Goal: Transaction & Acquisition: Purchase product/service

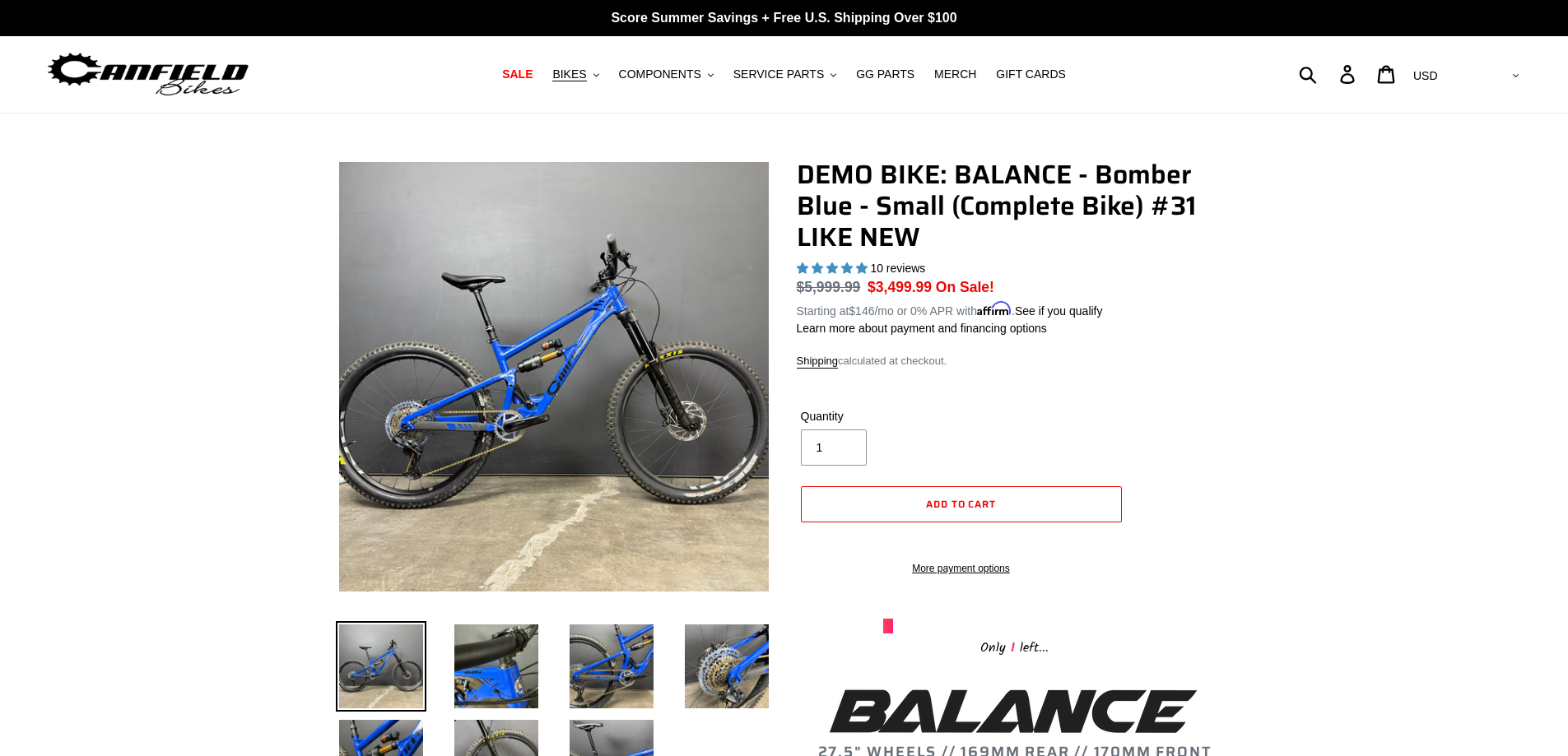
select select "highest-rating"
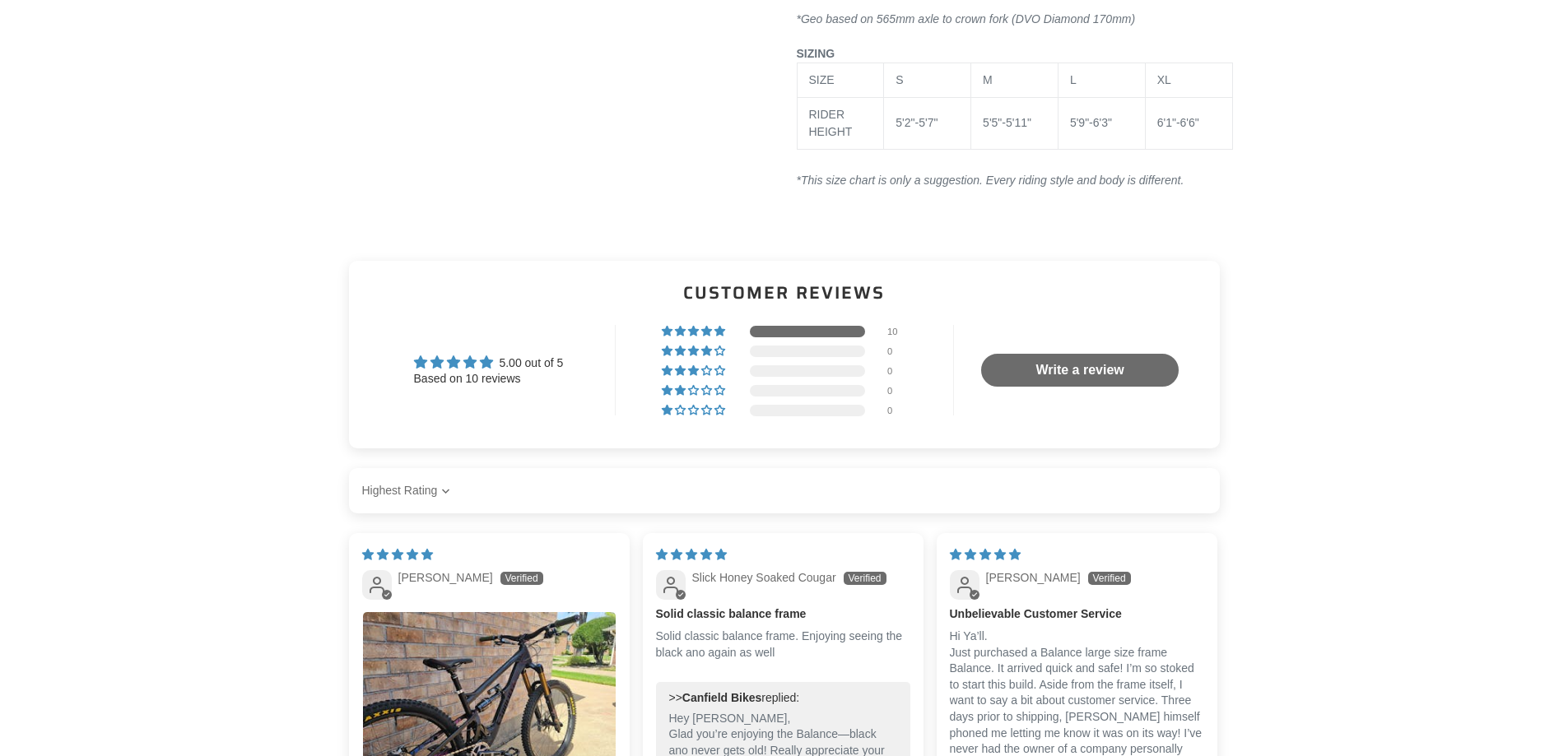
scroll to position [3209, 0]
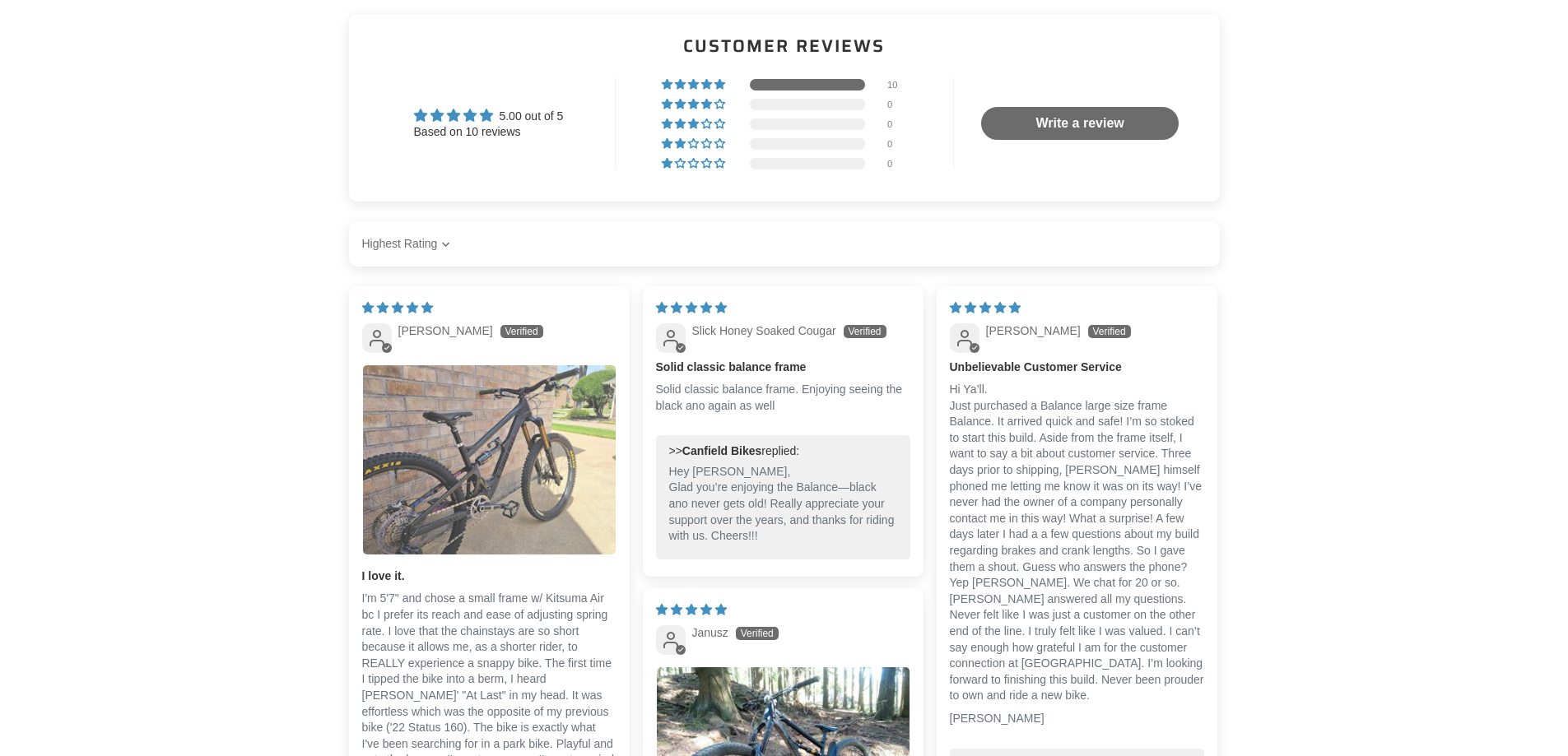
click at [533, 481] on img "Link to user picture 1" at bounding box center [489, 461] width 253 height 191
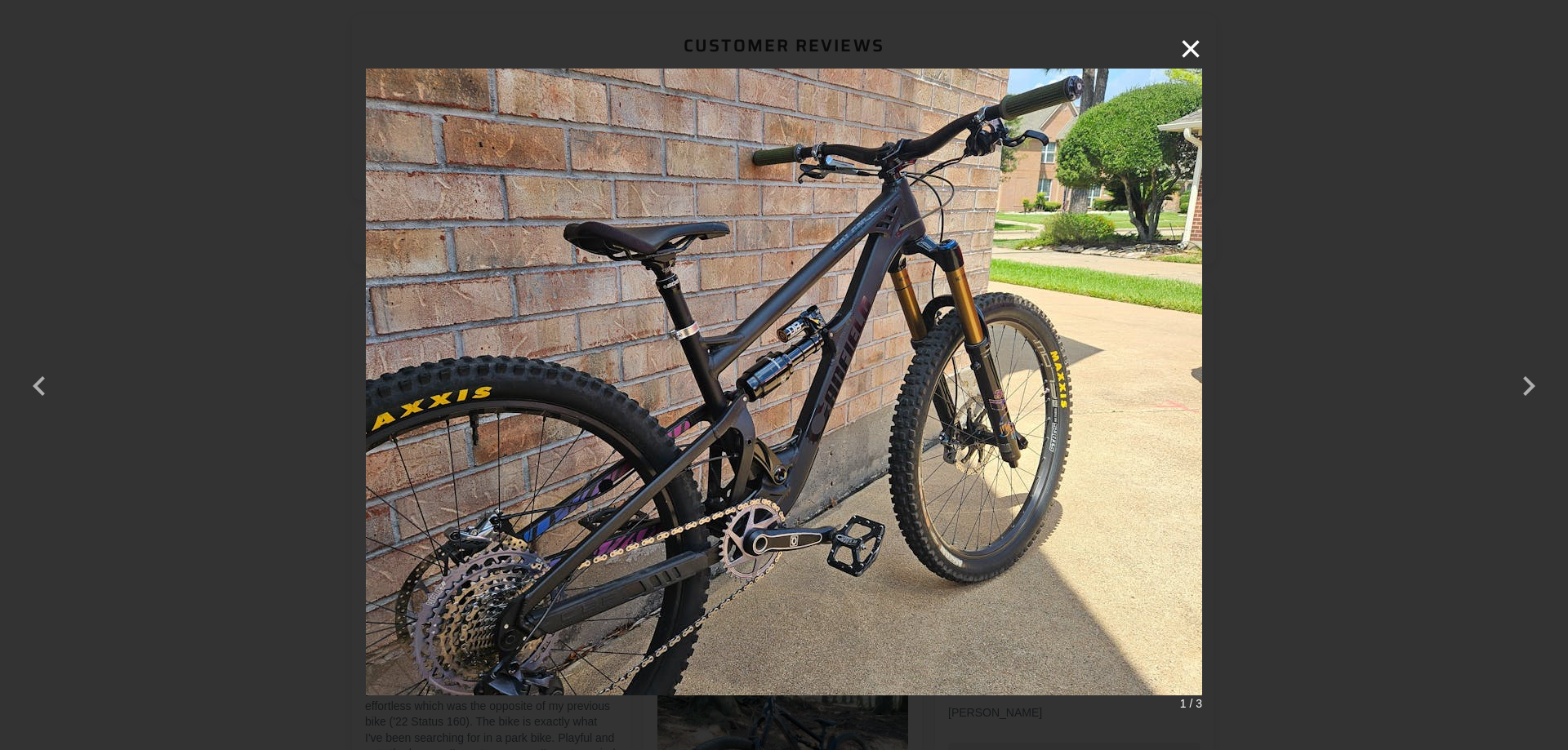
click at [1193, 49] on button "×" at bounding box center [1182, 49] width 40 height 40
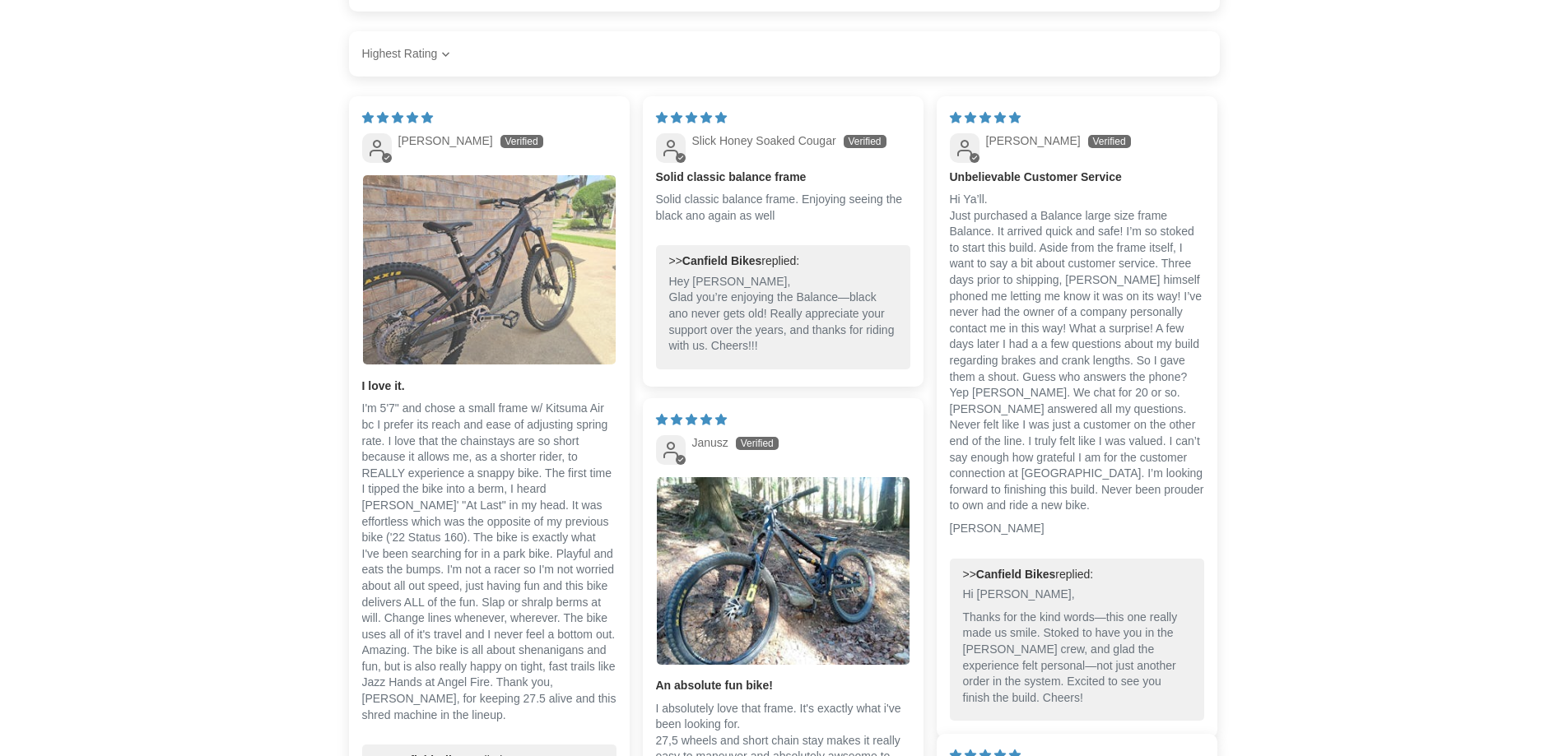
scroll to position [3457, 0]
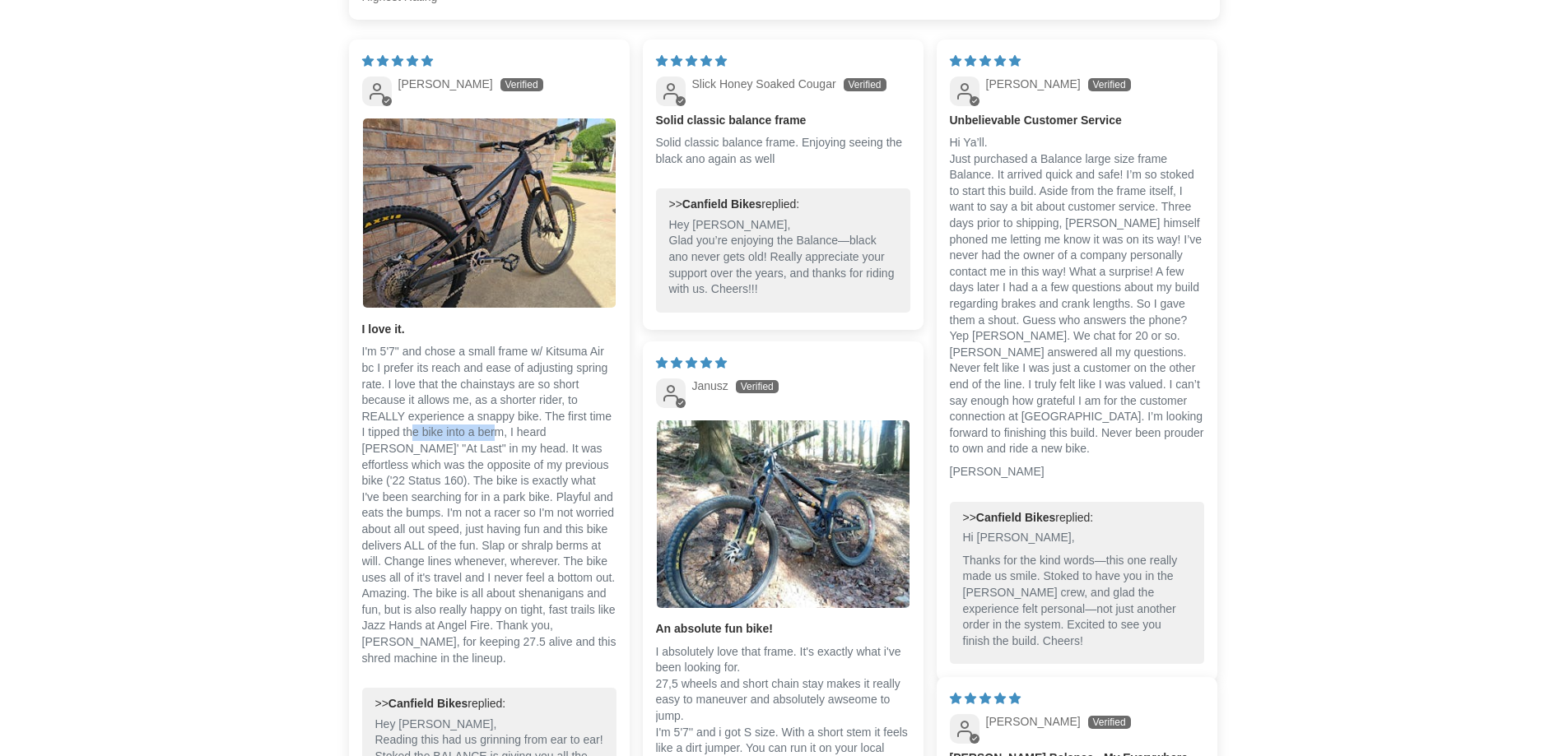
drag, startPoint x: 374, startPoint y: 456, endPoint x: 456, endPoint y: 464, distance: 82.4
click at [456, 464] on p "I'm 5'7" and chose a small frame w/ Kitsuma Air bc I prefer its reach and ease …" at bounding box center [489, 505] width 255 height 323
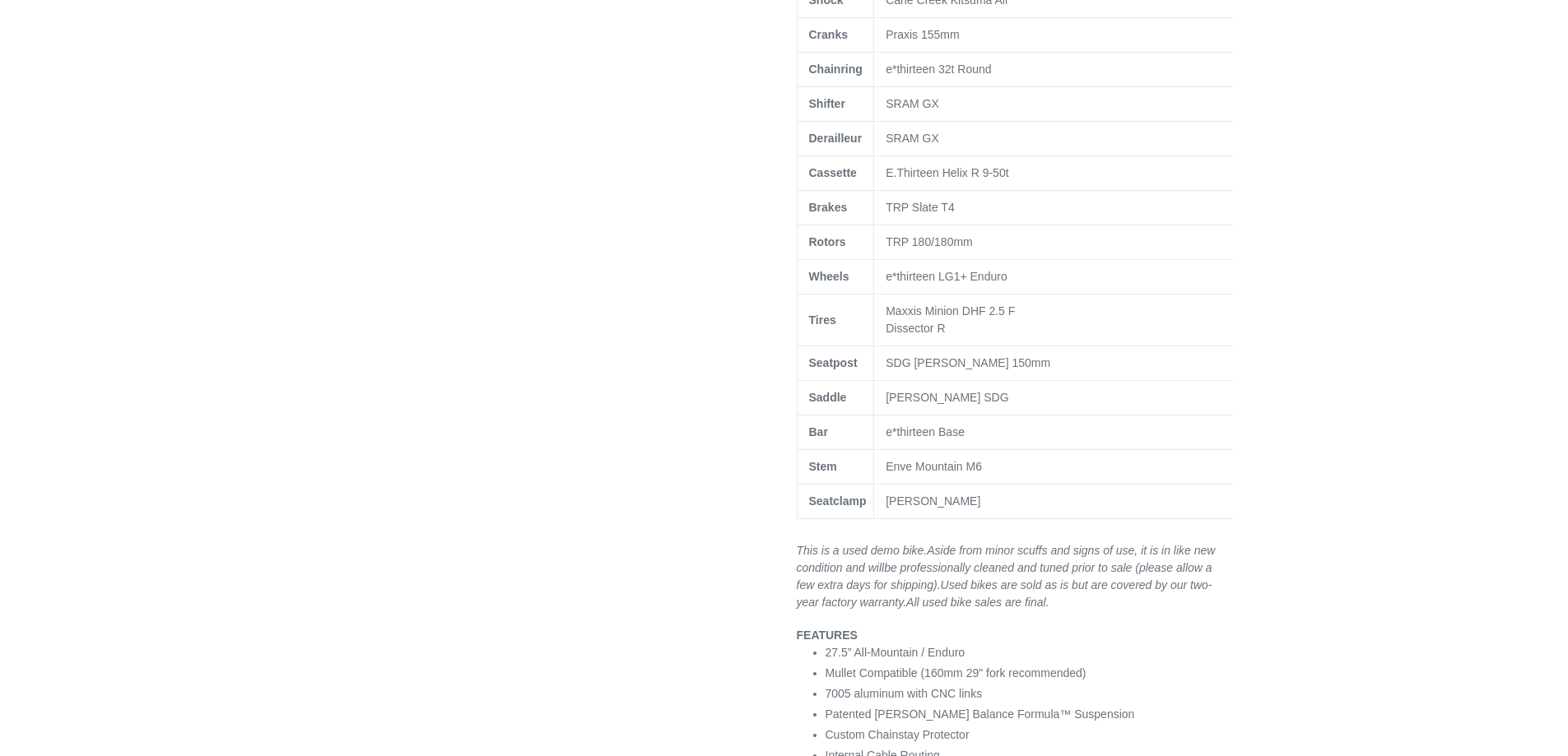
scroll to position [0, 0]
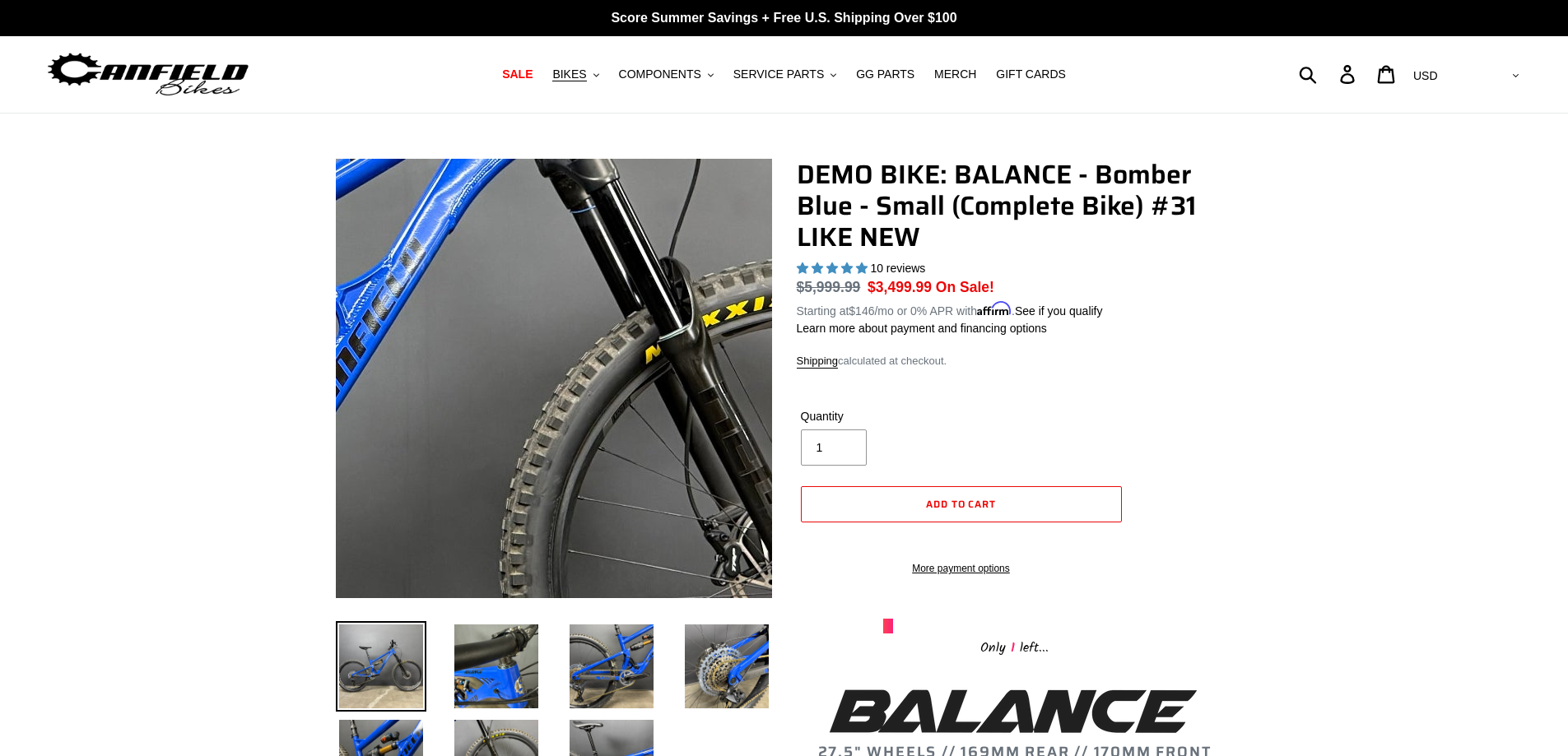
click at [646, 372] on img at bounding box center [296, 395] width 1647 height 1646
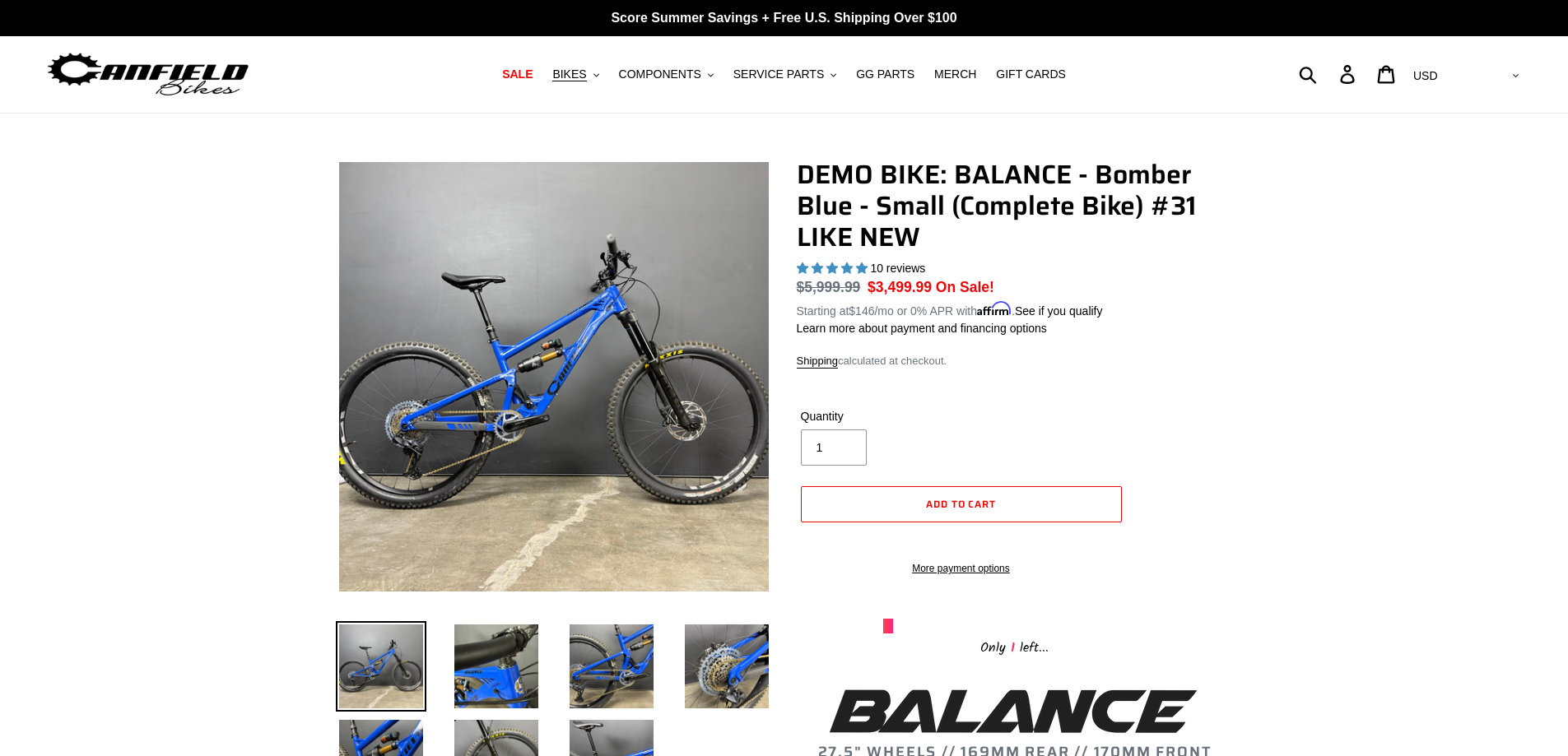
click at [371, 664] on img at bounding box center [381, 667] width 91 height 91
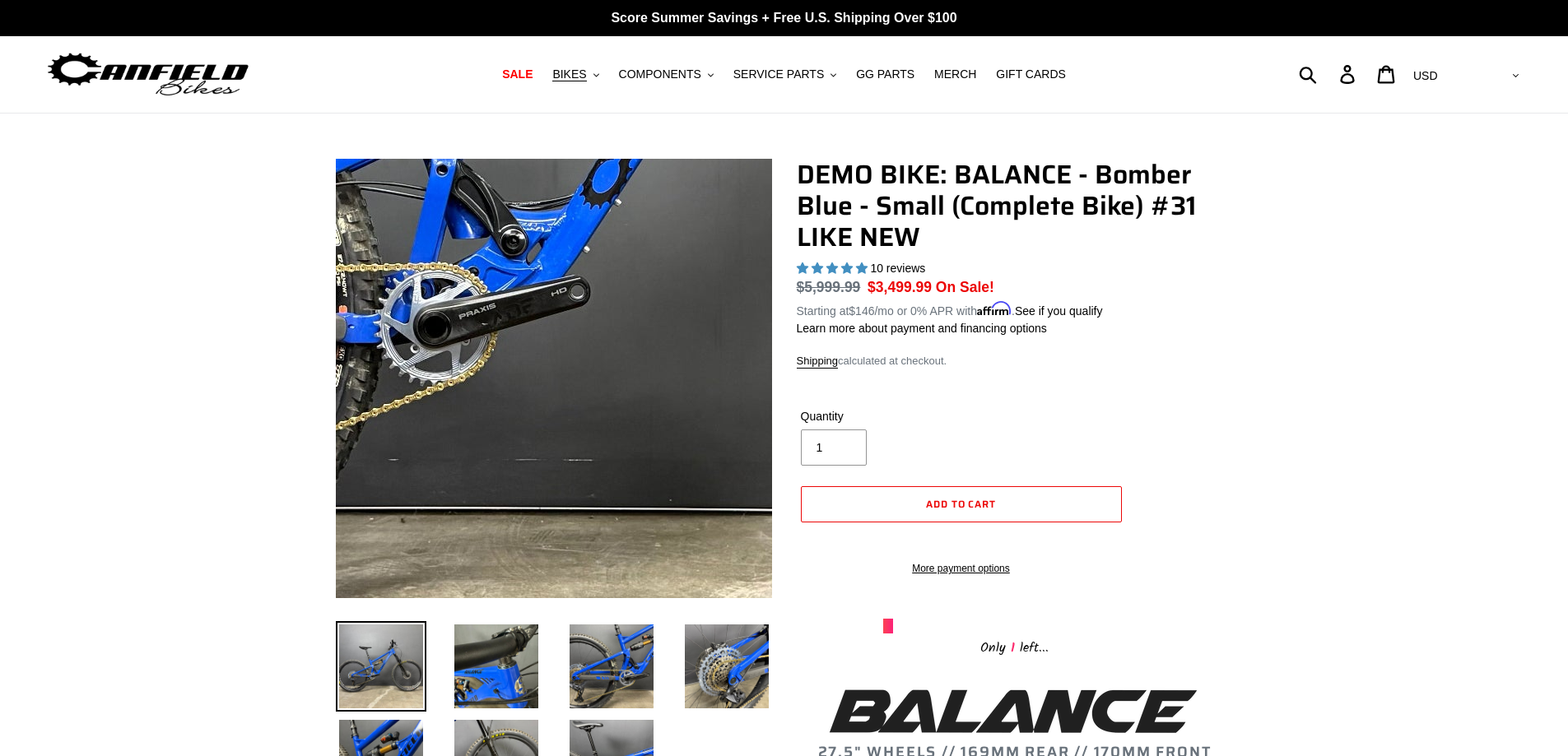
click at [535, 467] on img at bounding box center [607, 134] width 1647 height 1646
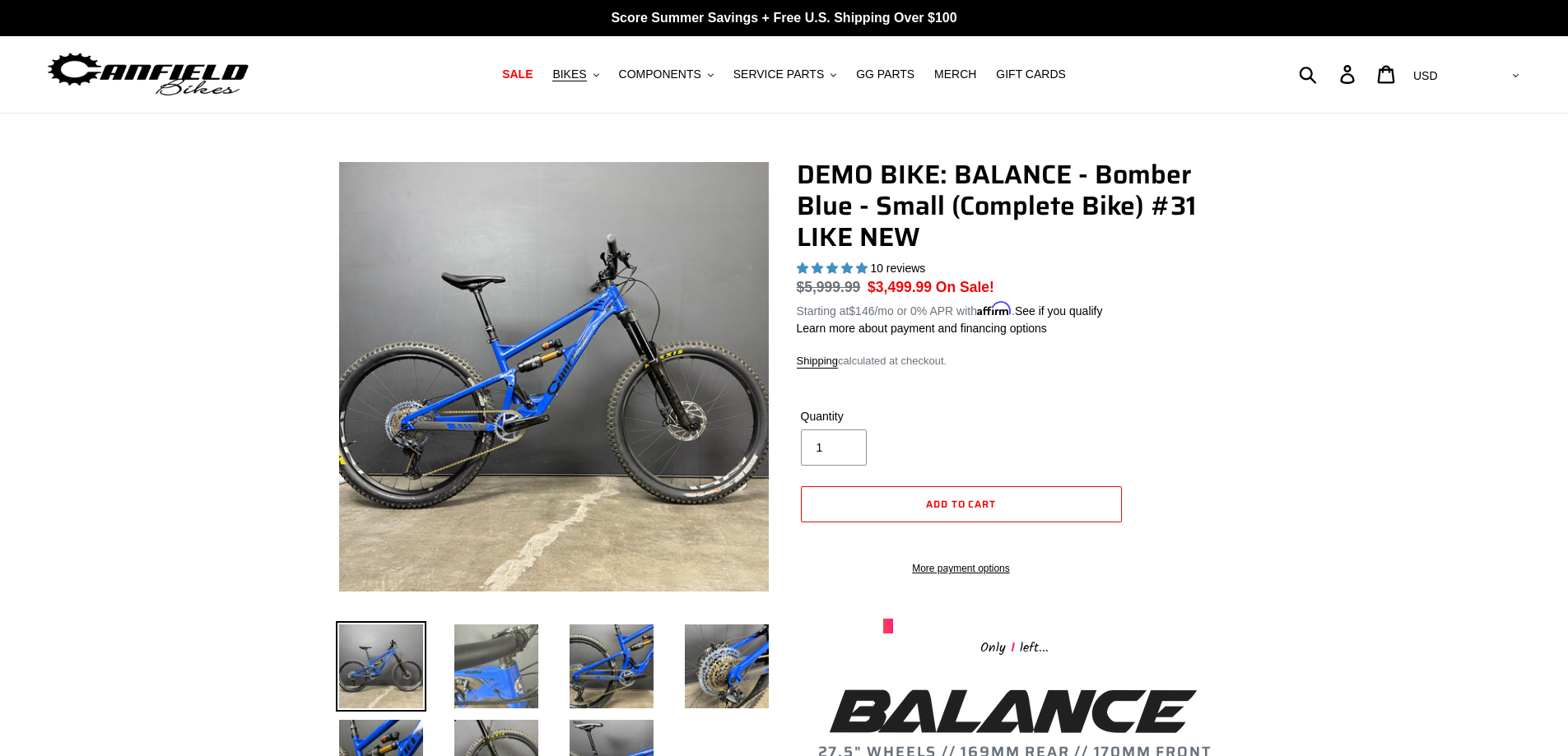
click at [495, 661] on img at bounding box center [496, 667] width 91 height 91
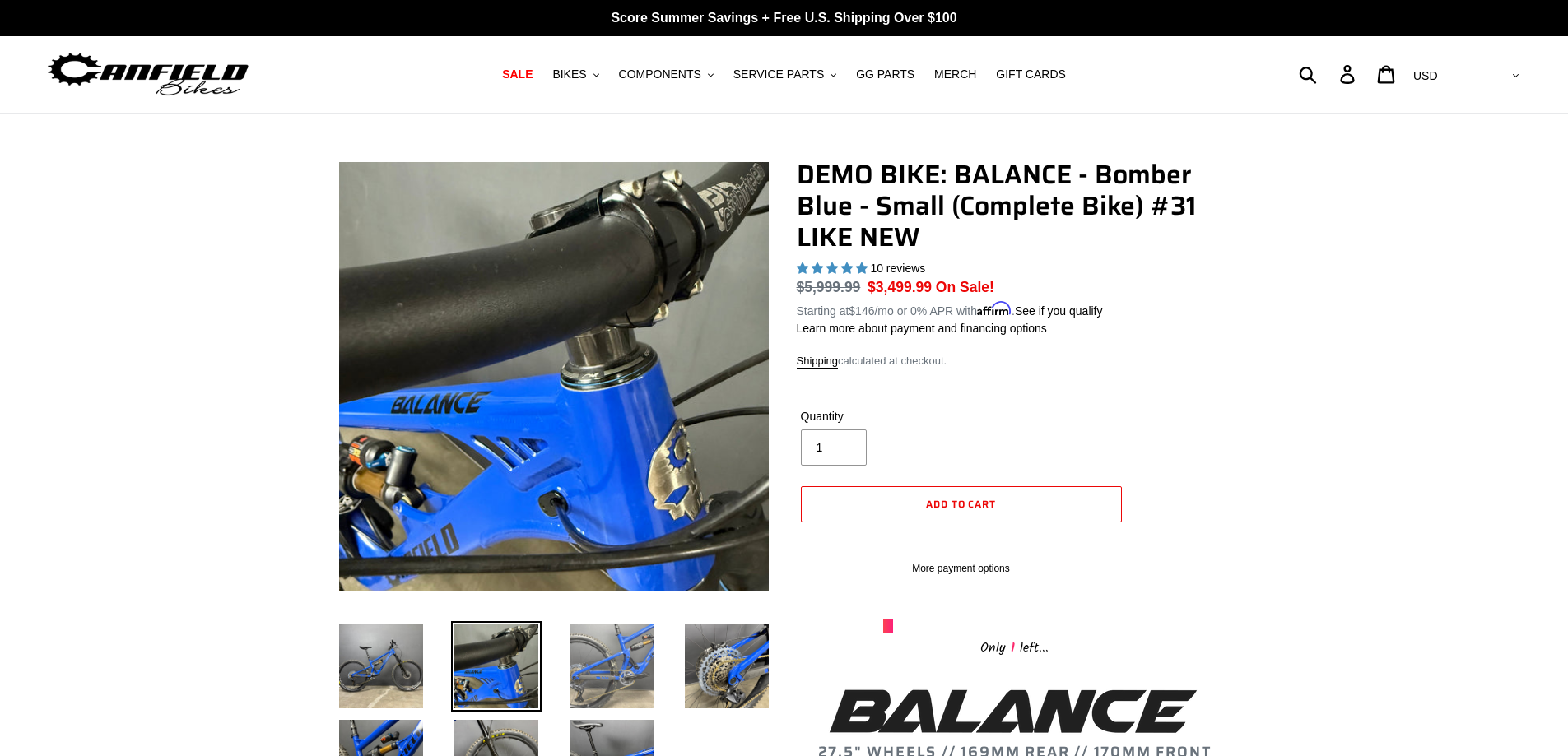
click at [605, 653] on img at bounding box center [612, 667] width 91 height 91
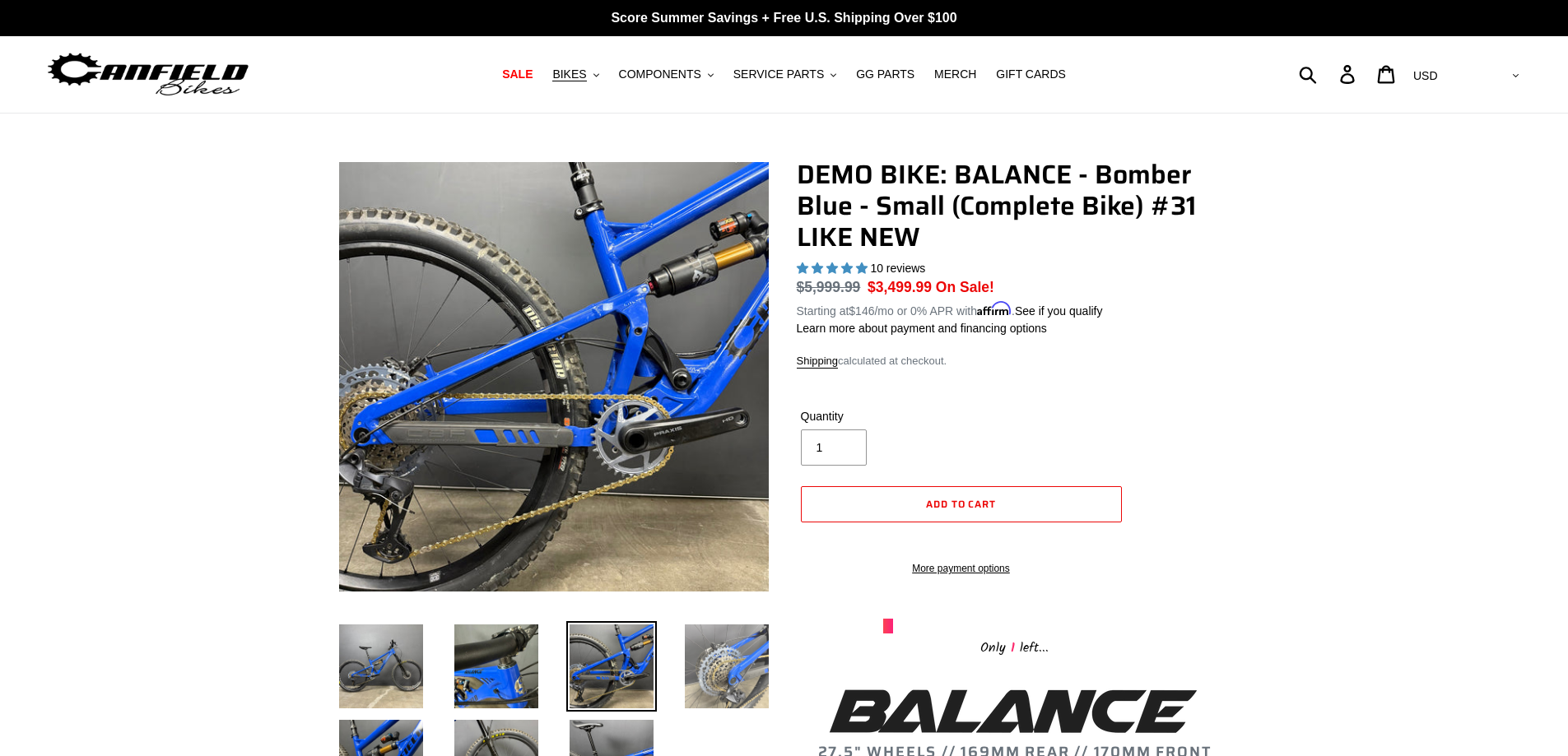
click at [722, 653] on img at bounding box center [727, 667] width 91 height 91
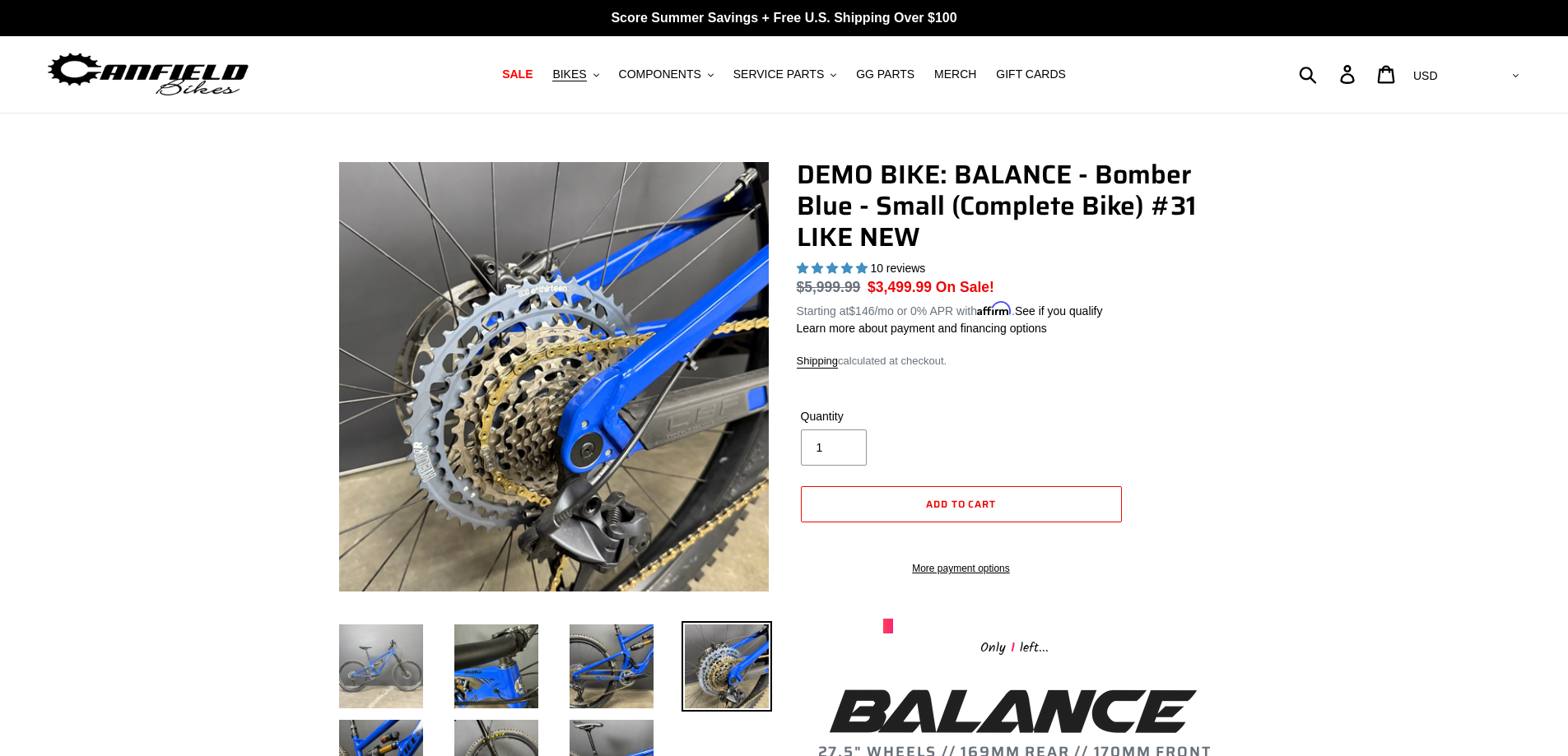
click at [409, 668] on img at bounding box center [381, 667] width 91 height 91
